Goal: Task Accomplishment & Management: Use online tool/utility

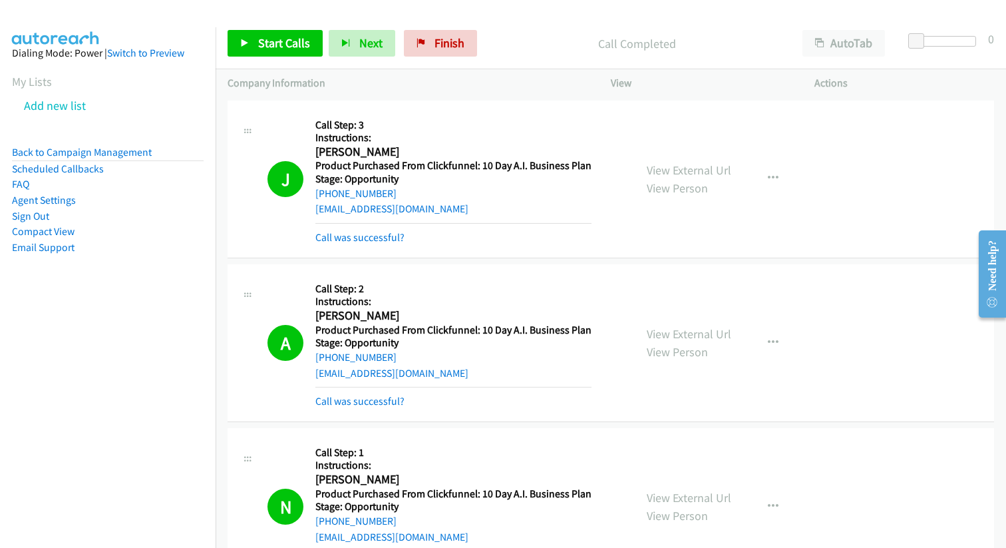
scroll to position [2102, 0]
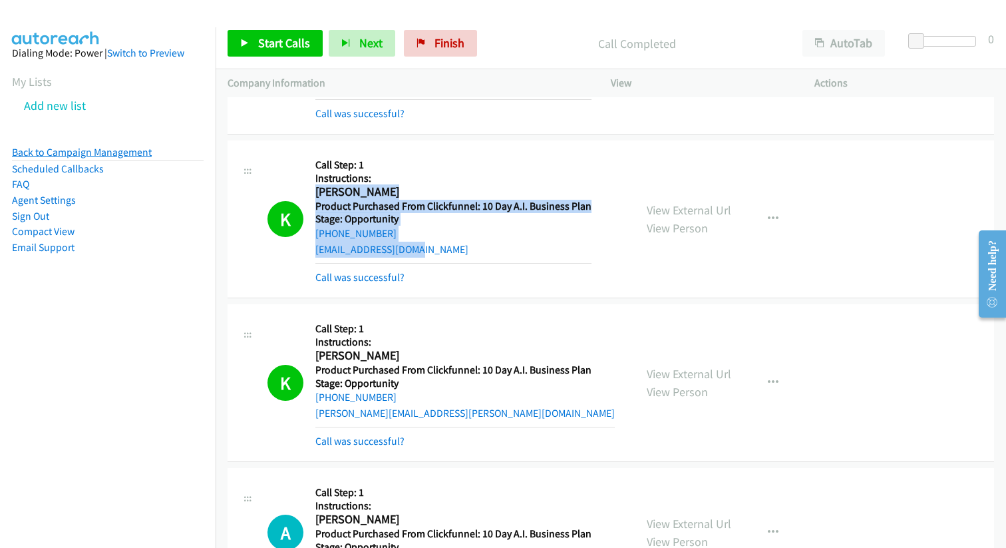
click at [111, 151] on link "Back to Campaign Management" at bounding box center [82, 152] width 140 height 13
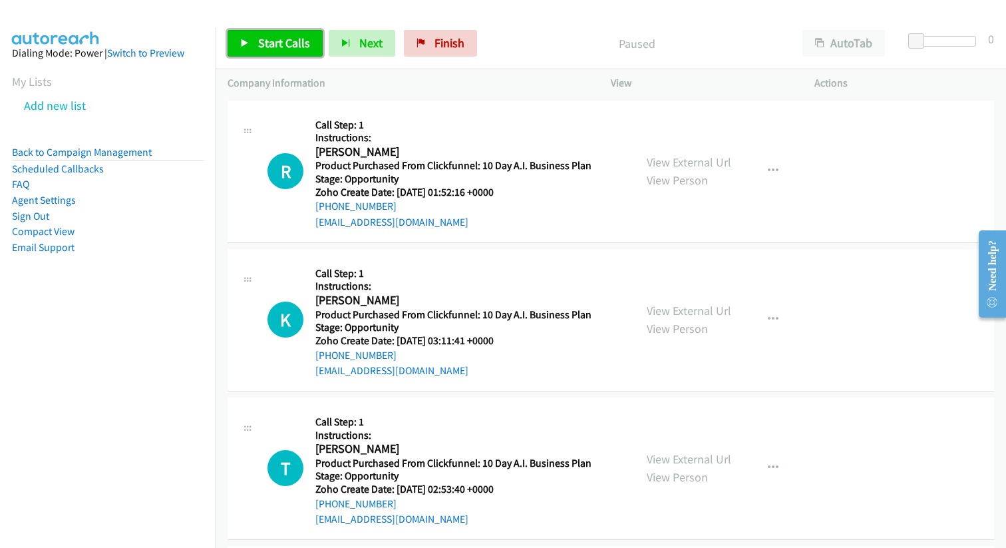
click at [252, 43] on link "Start Calls" at bounding box center [275, 43] width 95 height 27
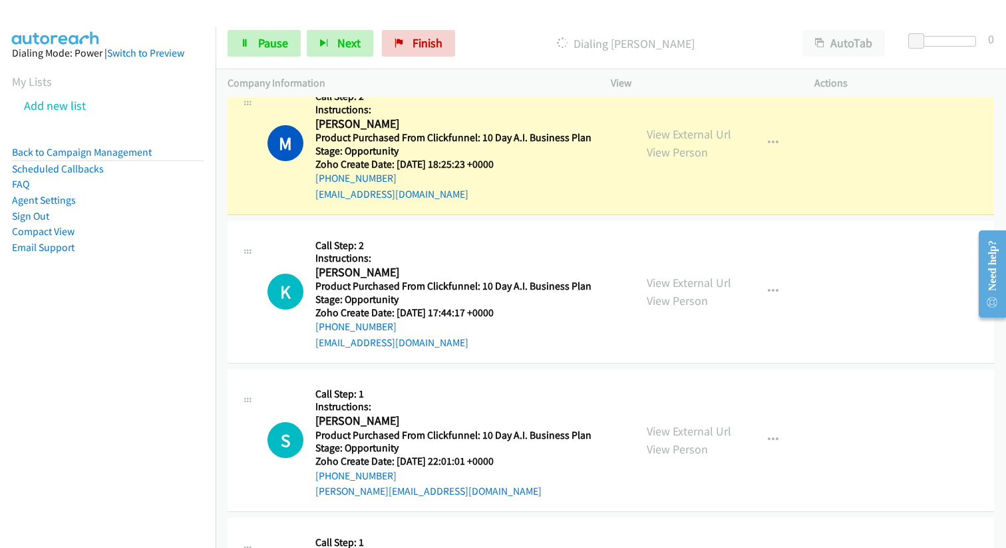
scroll to position [6359, 0]
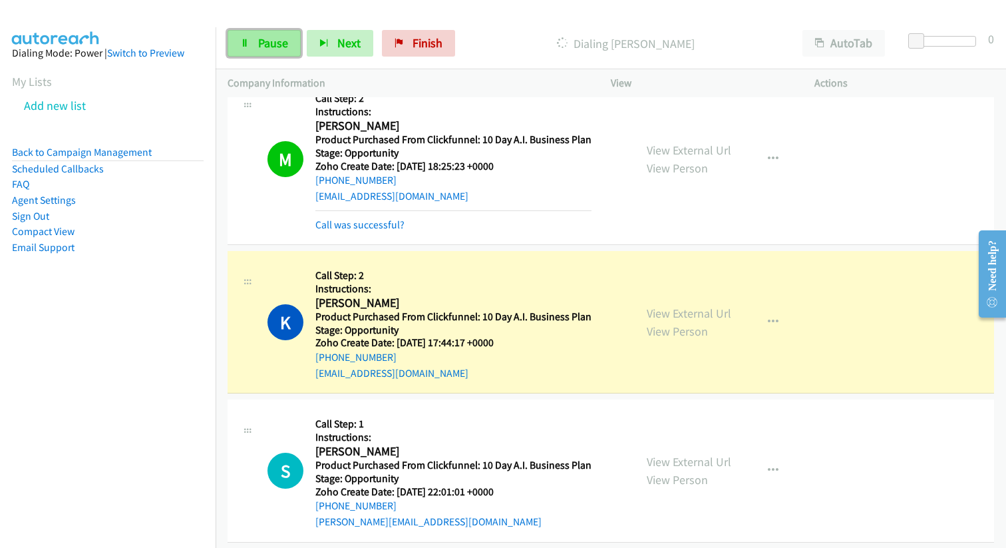
click at [258, 41] on span "Pause" at bounding box center [273, 42] width 30 height 15
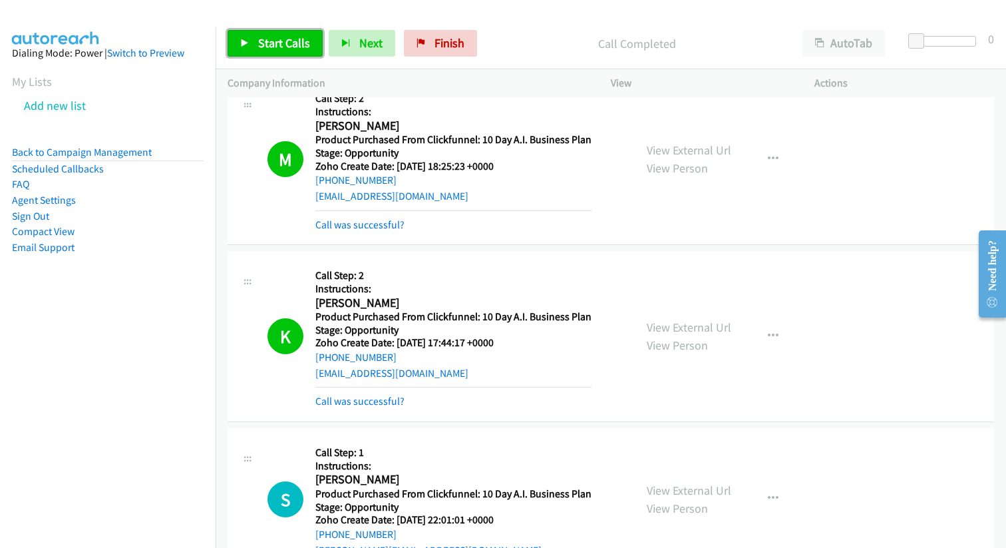
click at [258, 44] on span "Start Calls" at bounding box center [284, 42] width 52 height 15
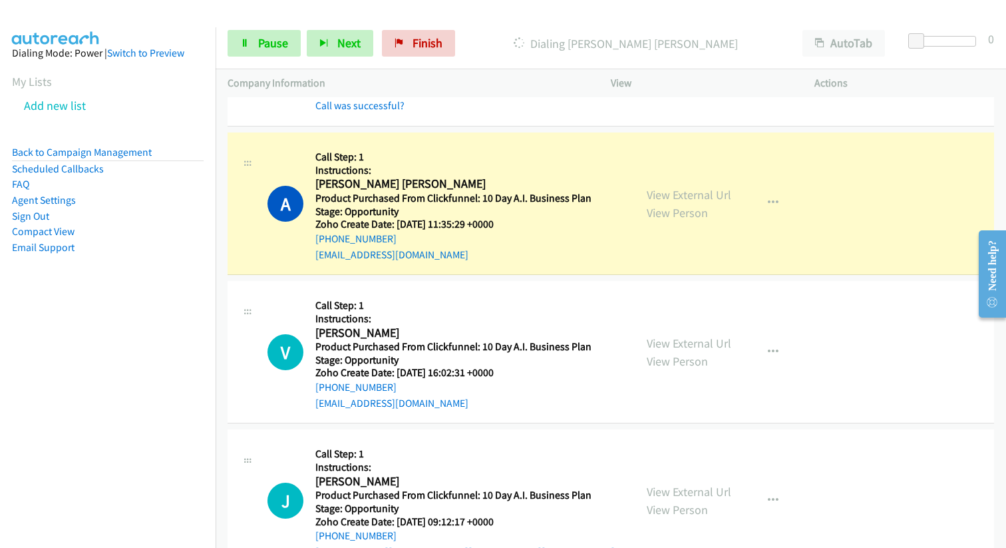
scroll to position [7539, 0]
drag, startPoint x: 388, startPoint y: 238, endPoint x: 329, endPoint y: 242, distance: 58.7
click at [329, 242] on div "[PHONE_NUMBER]" at bounding box center [453, 238] width 276 height 16
copy link "[PHONE_NUMBER]"
click at [392, 239] on div "[PHONE_NUMBER]" at bounding box center [453, 238] width 276 height 16
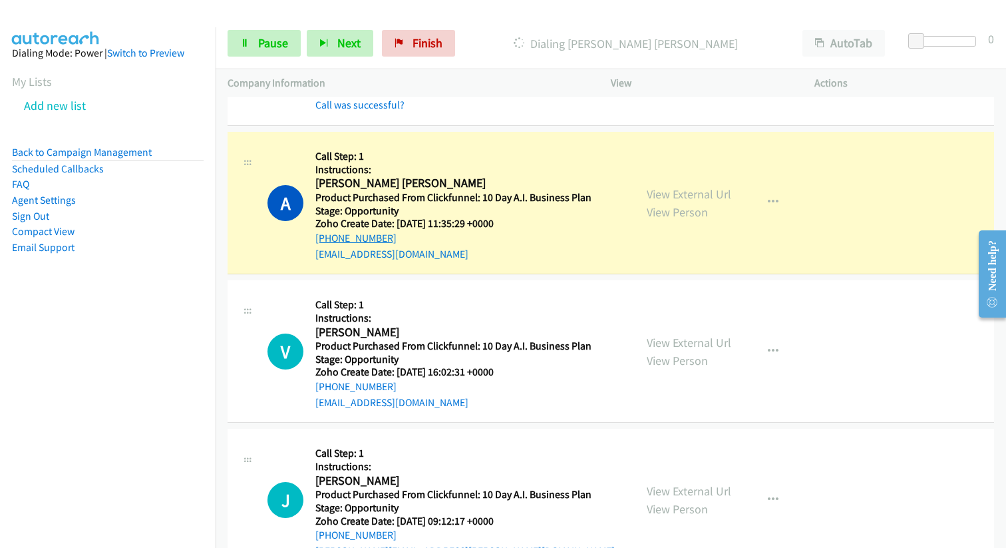
drag, startPoint x: 387, startPoint y: 238, endPoint x: 330, endPoint y: 238, distance: 57.2
click at [330, 238] on div "[PHONE_NUMBER]" at bounding box center [453, 238] width 276 height 16
copy link "[PHONE_NUMBER]"
click at [250, 42] on link "Pause" at bounding box center [264, 43] width 73 height 27
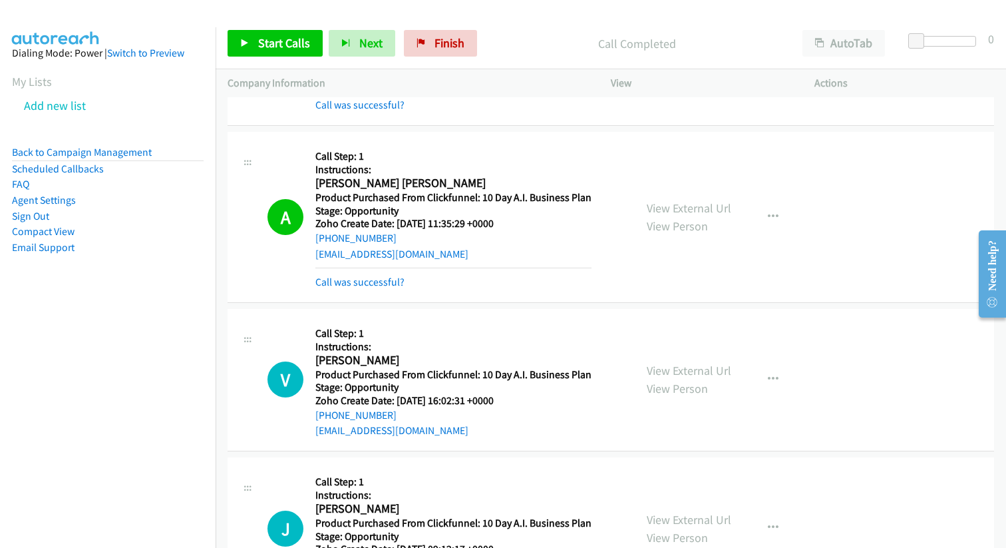
click at [573, 439] on div "V Callback Scheduled Call Step: 1 Instructions: [PERSON_NAME] America/Los_Angel…" at bounding box center [611, 380] width 767 height 142
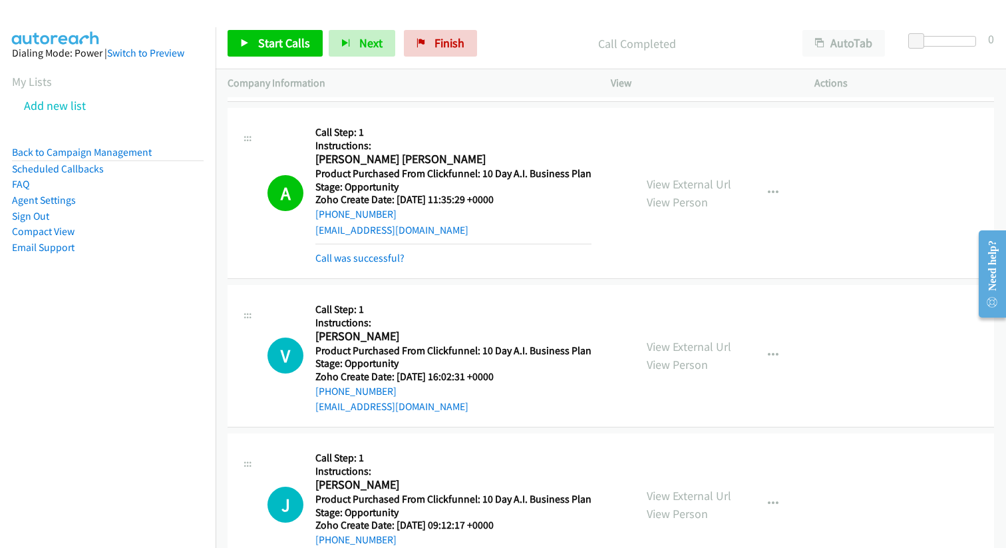
scroll to position [7574, 0]
